Goal: Find specific page/section: Find specific page/section

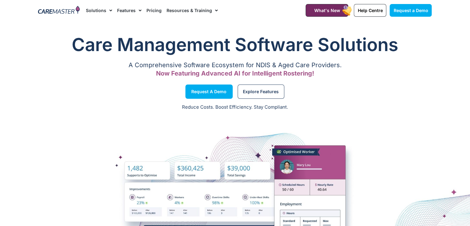
click at [194, 12] on link "Resources & Training" at bounding box center [192, 10] width 51 height 21
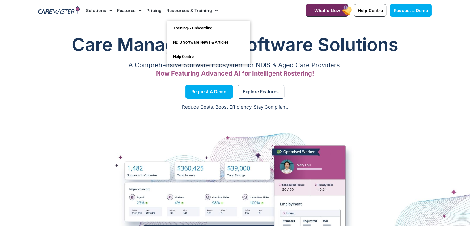
click at [100, 11] on link "Solutions" at bounding box center [99, 10] width 26 height 21
click at [182, 52] on link "Help Centre" at bounding box center [208, 56] width 83 height 14
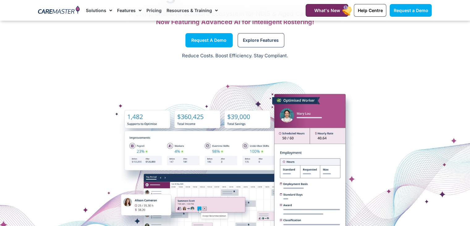
scroll to position [124, 0]
